Goal: Use online tool/utility: Utilize a website feature to perform a specific function

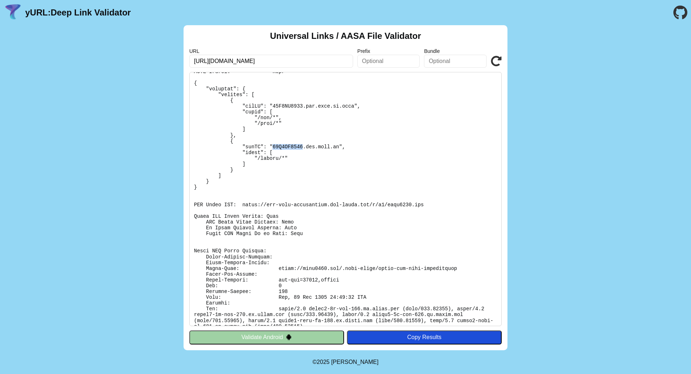
scroll to position [45, 0]
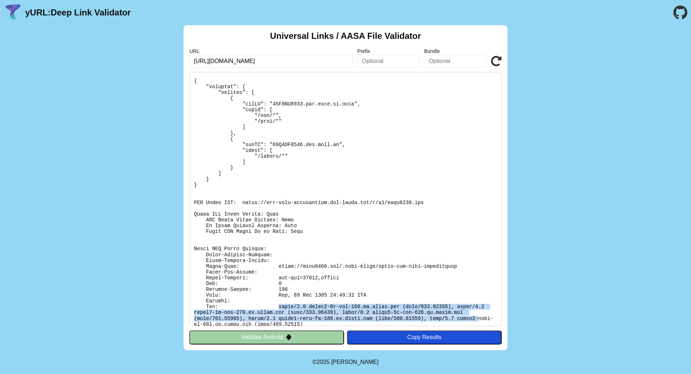
drag, startPoint x: 273, startPoint y: 306, endPoint x: 378, endPoint y: 322, distance: 105.9
click at [378, 322] on pre at bounding box center [345, 199] width 312 height 254
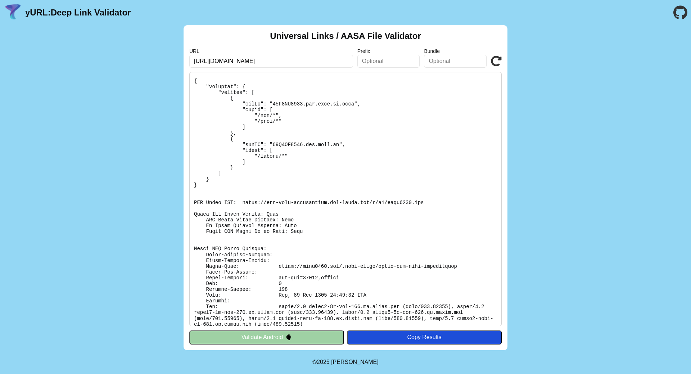
click at [332, 285] on pre at bounding box center [345, 199] width 312 height 254
click at [268, 267] on pre at bounding box center [345, 199] width 312 height 254
click at [266, 233] on pre at bounding box center [345, 199] width 312 height 254
click at [241, 218] on pre at bounding box center [345, 199] width 312 height 254
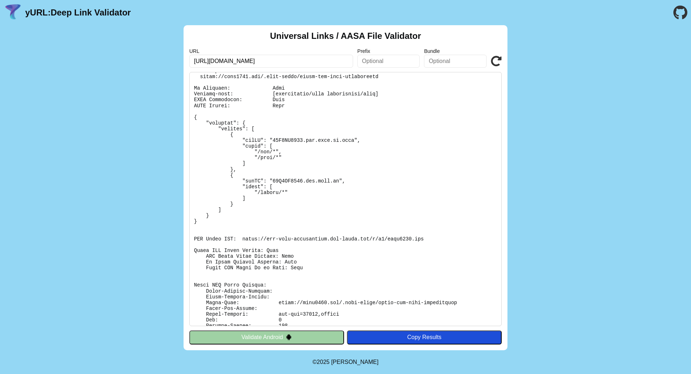
scroll to position [0, 0]
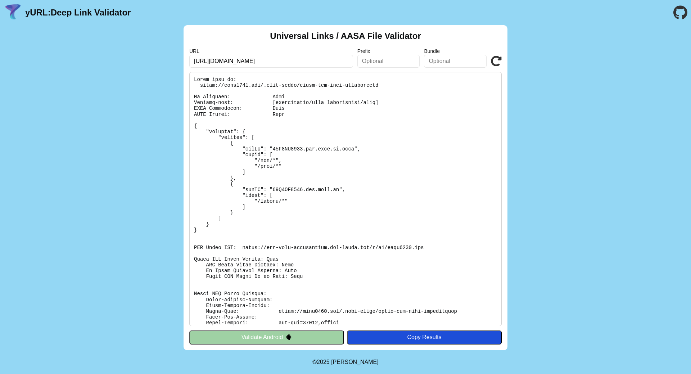
click at [286, 147] on pre at bounding box center [345, 199] width 312 height 254
click at [284, 62] on input "[URL][DOMAIN_NAME]" at bounding box center [271, 61] width 164 height 13
click at [494, 61] on icon at bounding box center [496, 61] width 11 height 11
